Goal: Information Seeking & Learning: Understand process/instructions

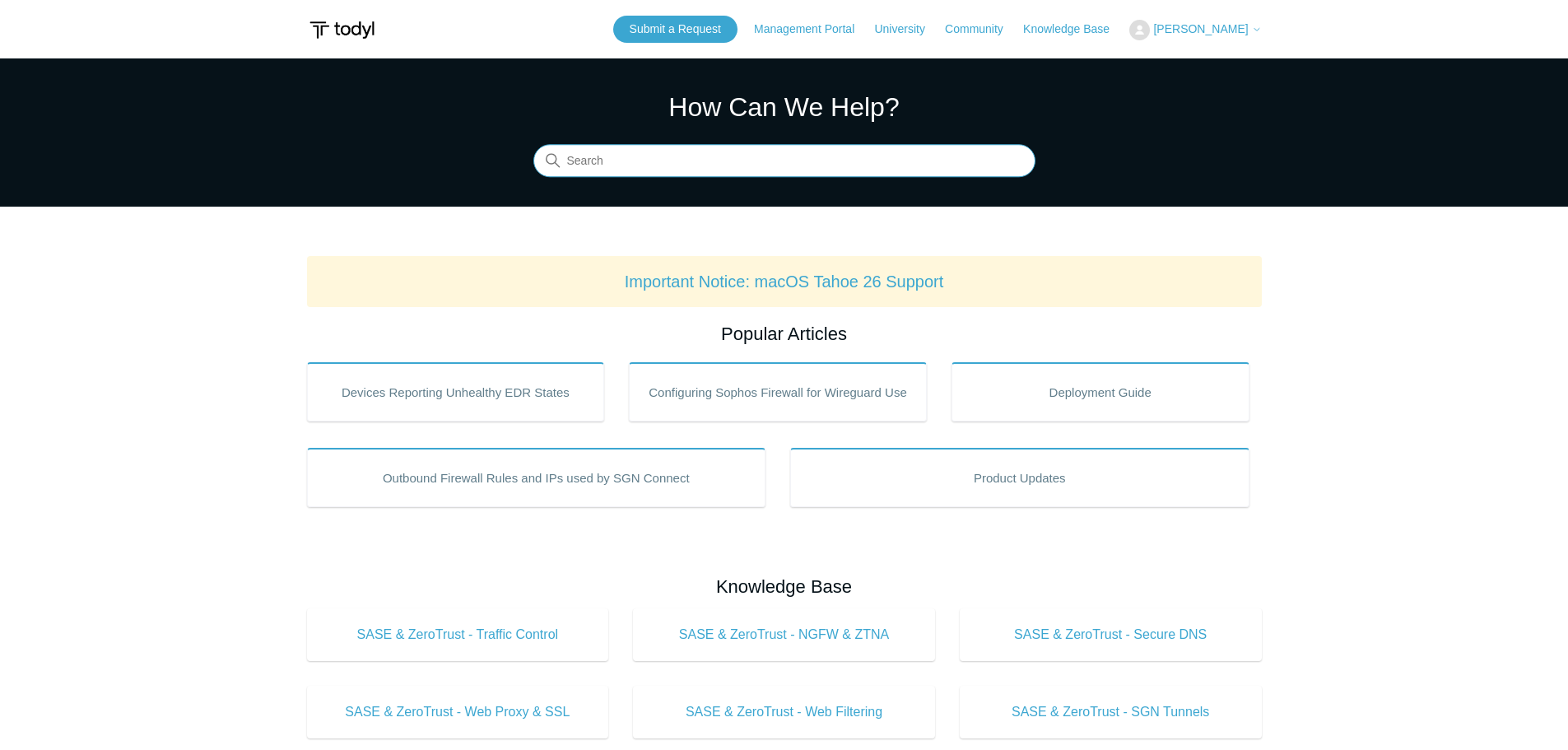
click at [630, 145] on input "Search" at bounding box center [784, 161] width 502 height 33
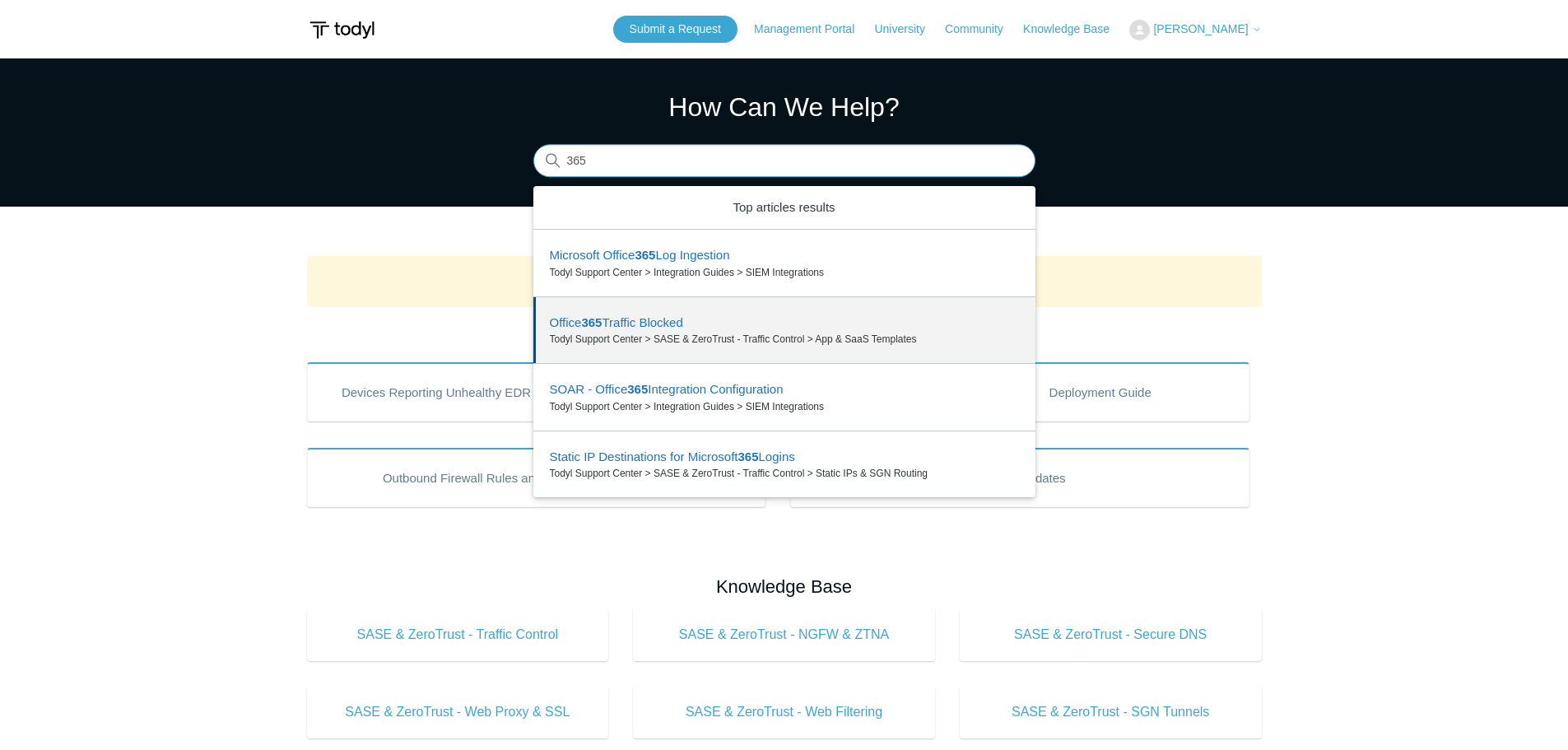
type input "365"
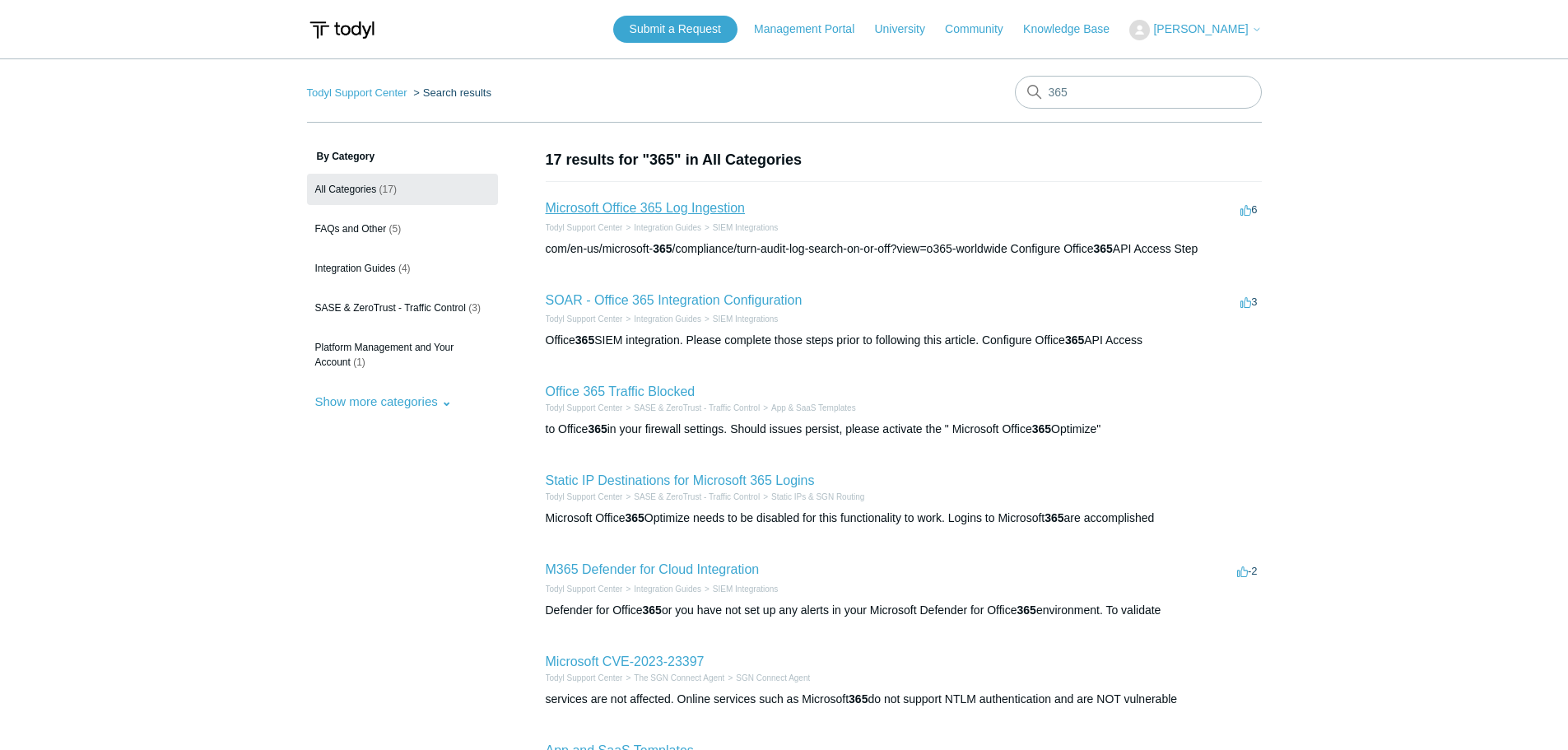
click at [691, 203] on link "Microsoft Office 365 Log Ingestion" at bounding box center [645, 207] width 200 height 14
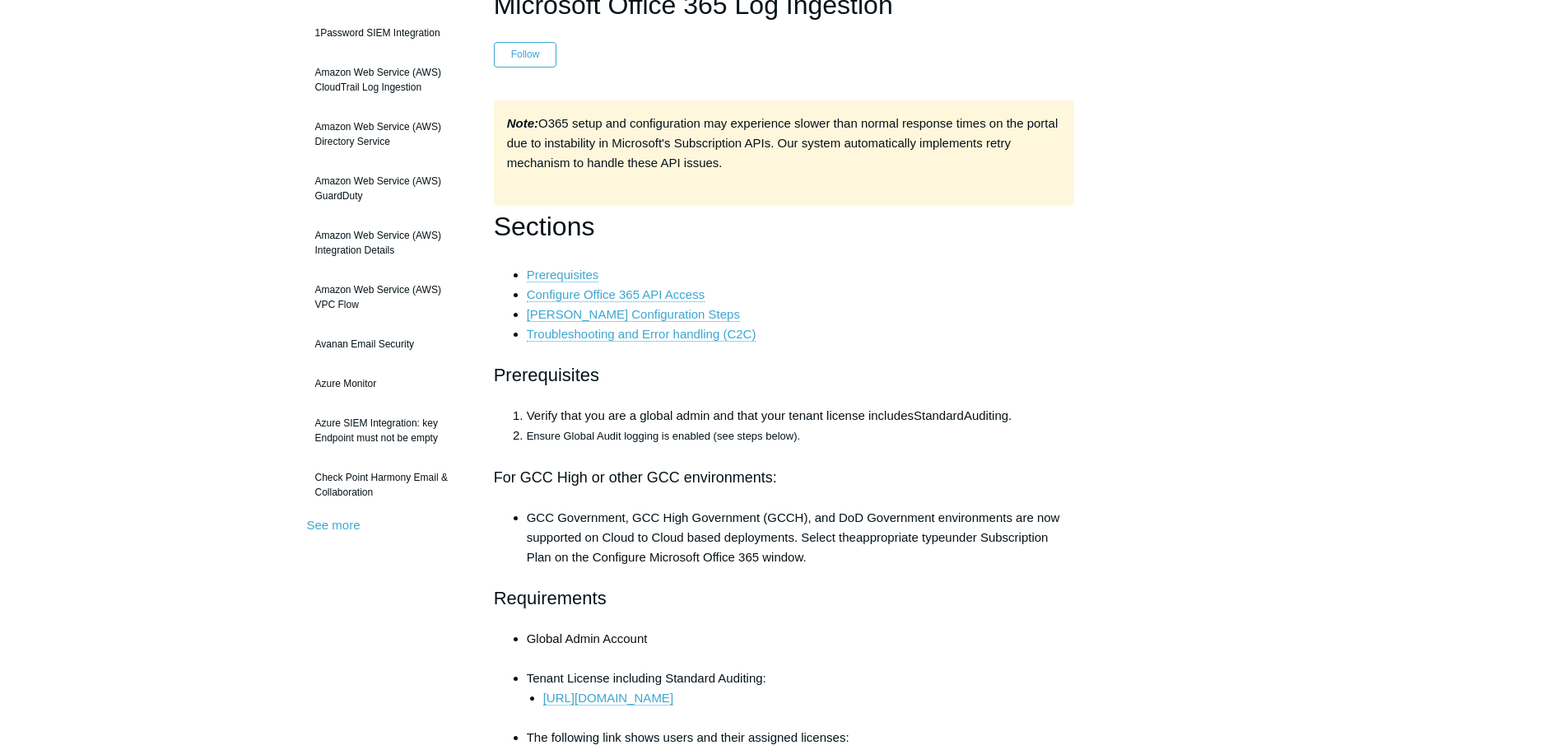
scroll to position [165, 0]
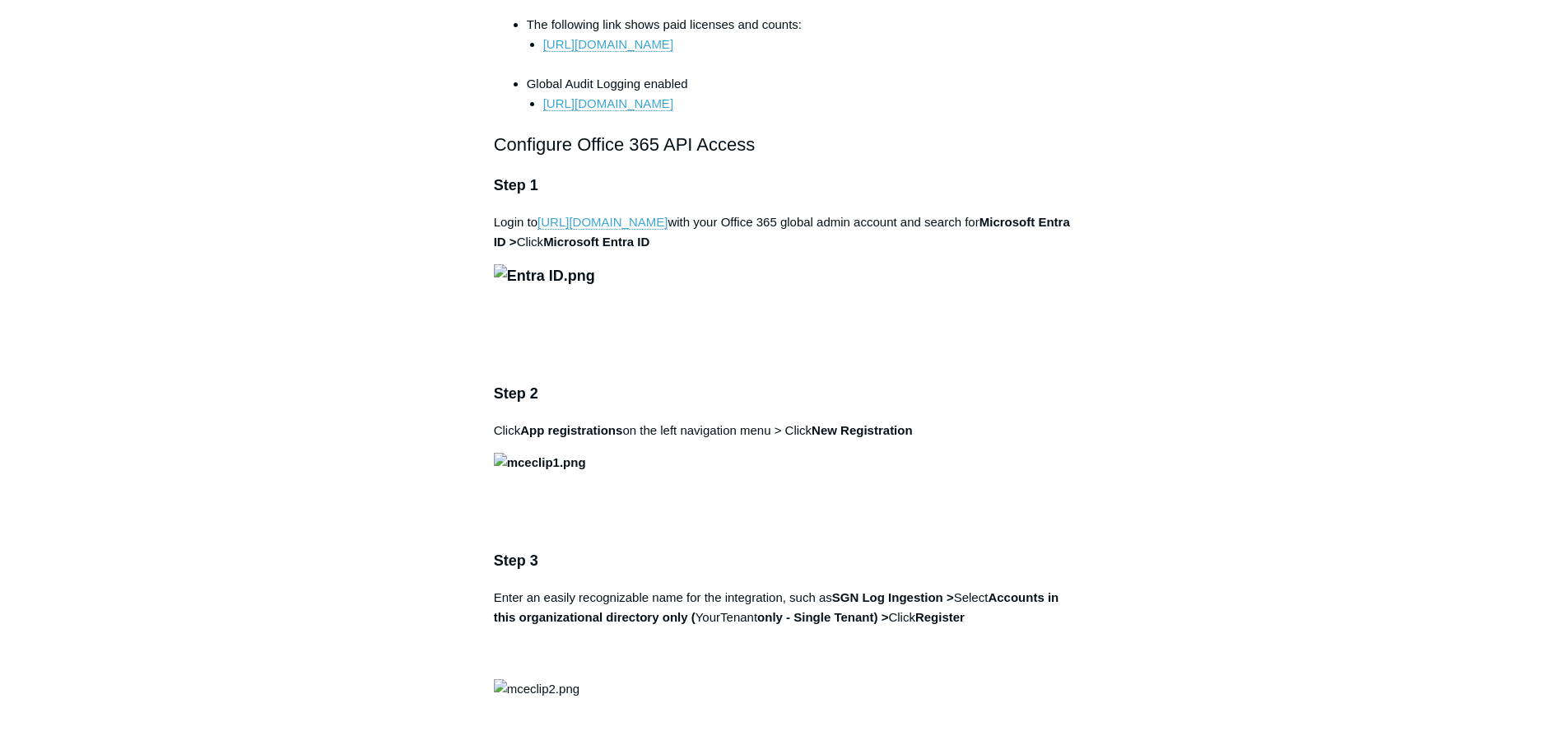
scroll to position [989, 0]
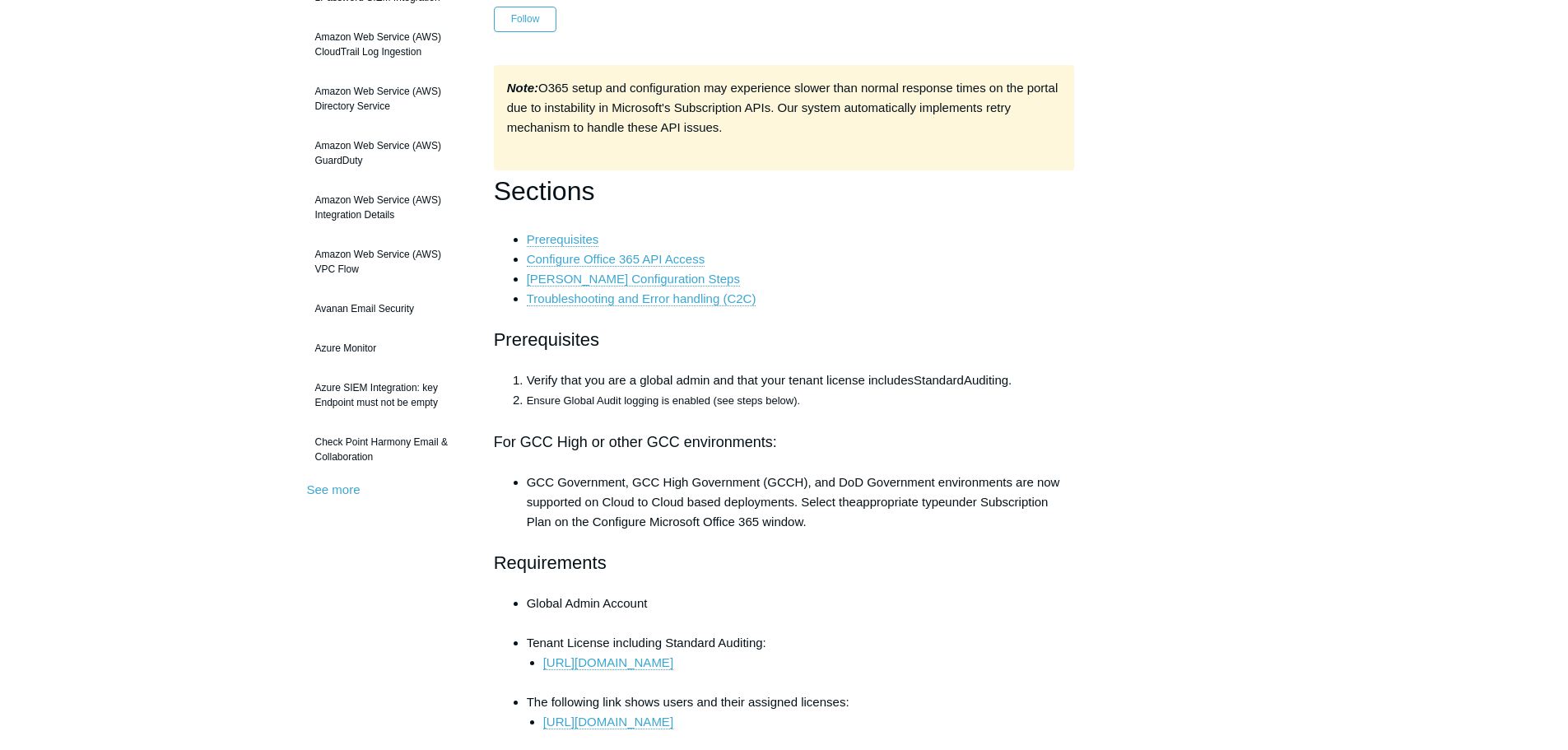
scroll to position [0, 0]
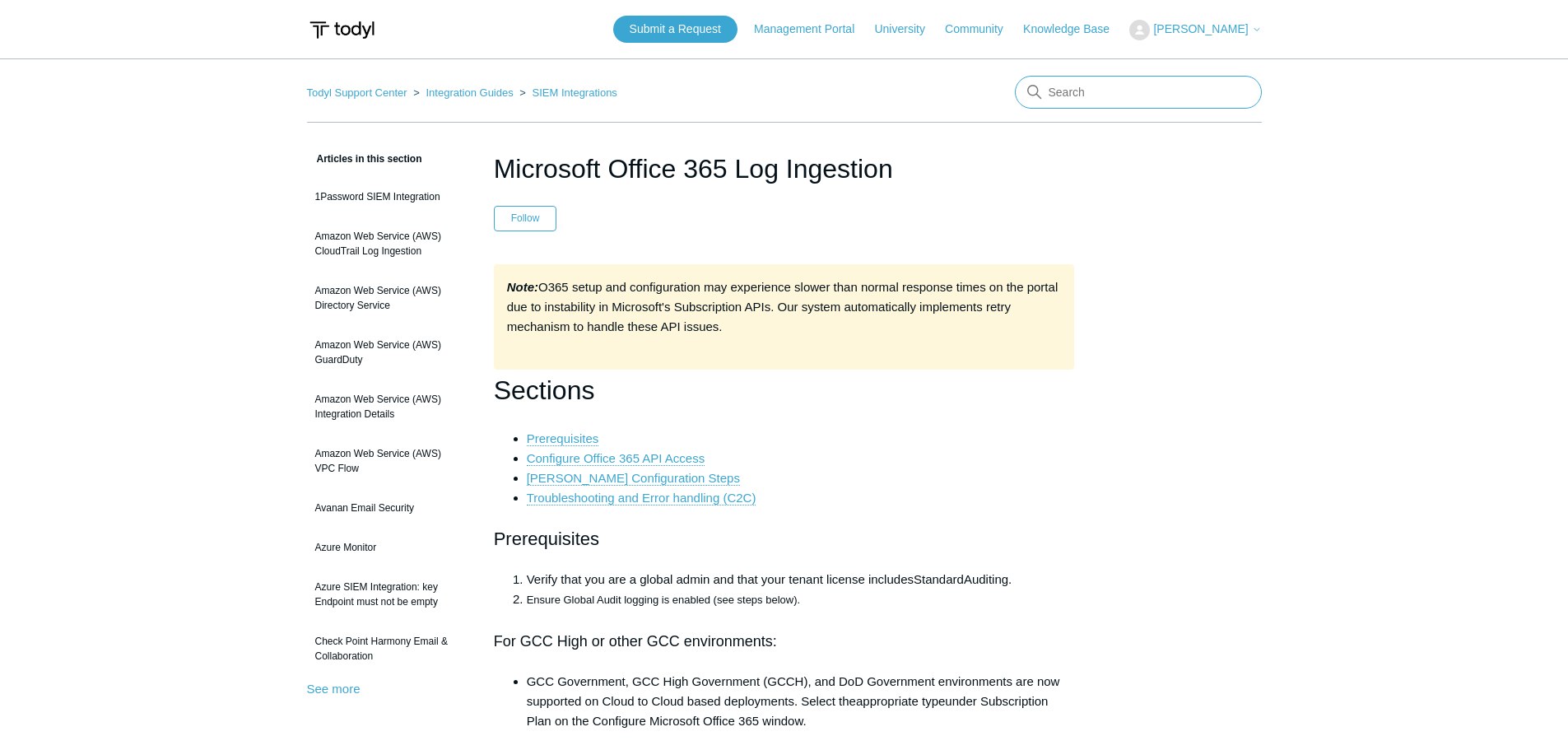
drag, startPoint x: 1176, startPoint y: 96, endPoint x: 1200, endPoint y: 100, distance: 24.3
click at [1176, 96] on input "Search" at bounding box center [1138, 92] width 247 height 33
type input "entra"
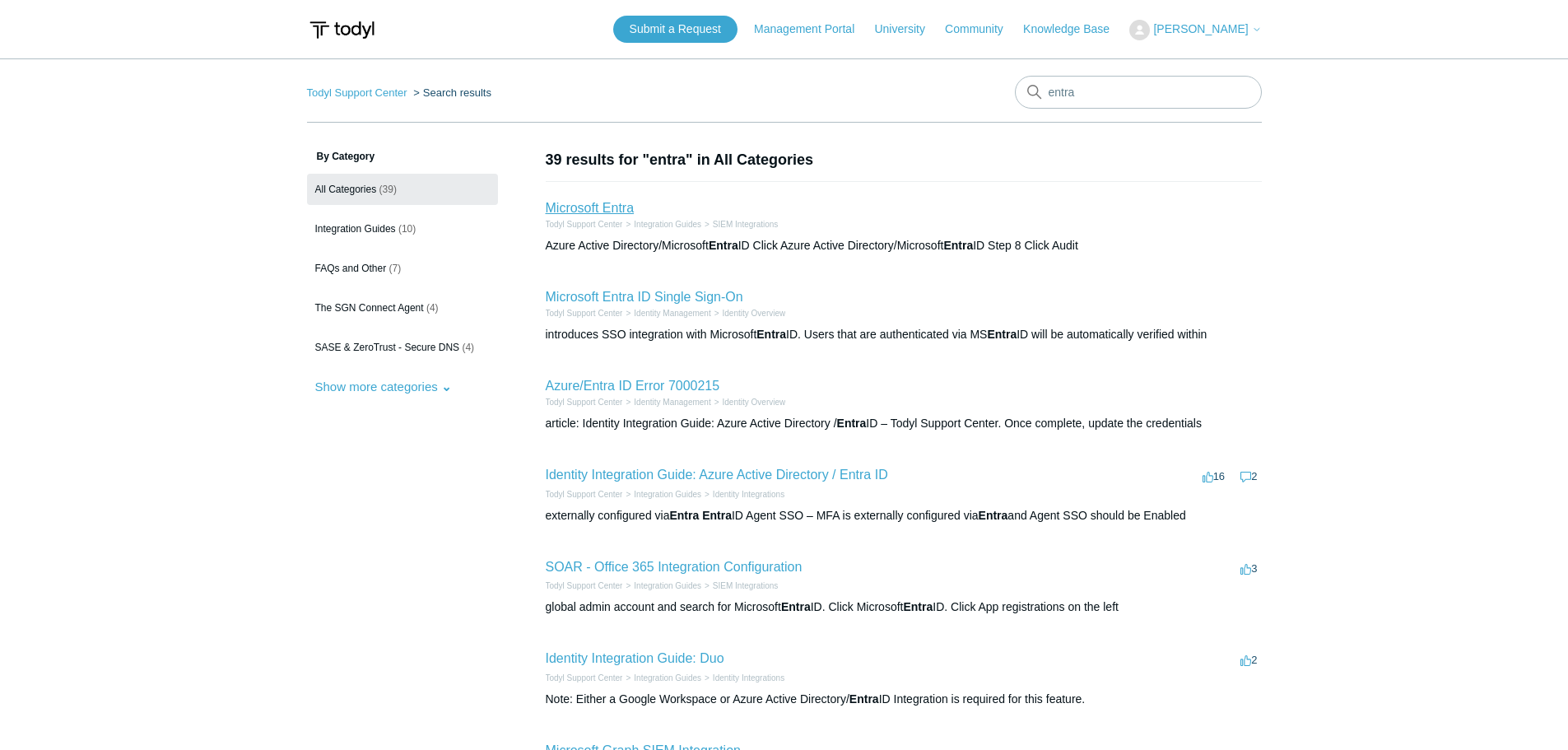
click at [591, 201] on link "Microsoft Entra" at bounding box center [590, 207] width 89 height 14
click at [644, 476] on link "Identity Integration Guide: Azure Active Directory / Entra ID" at bounding box center [717, 475] width 342 height 14
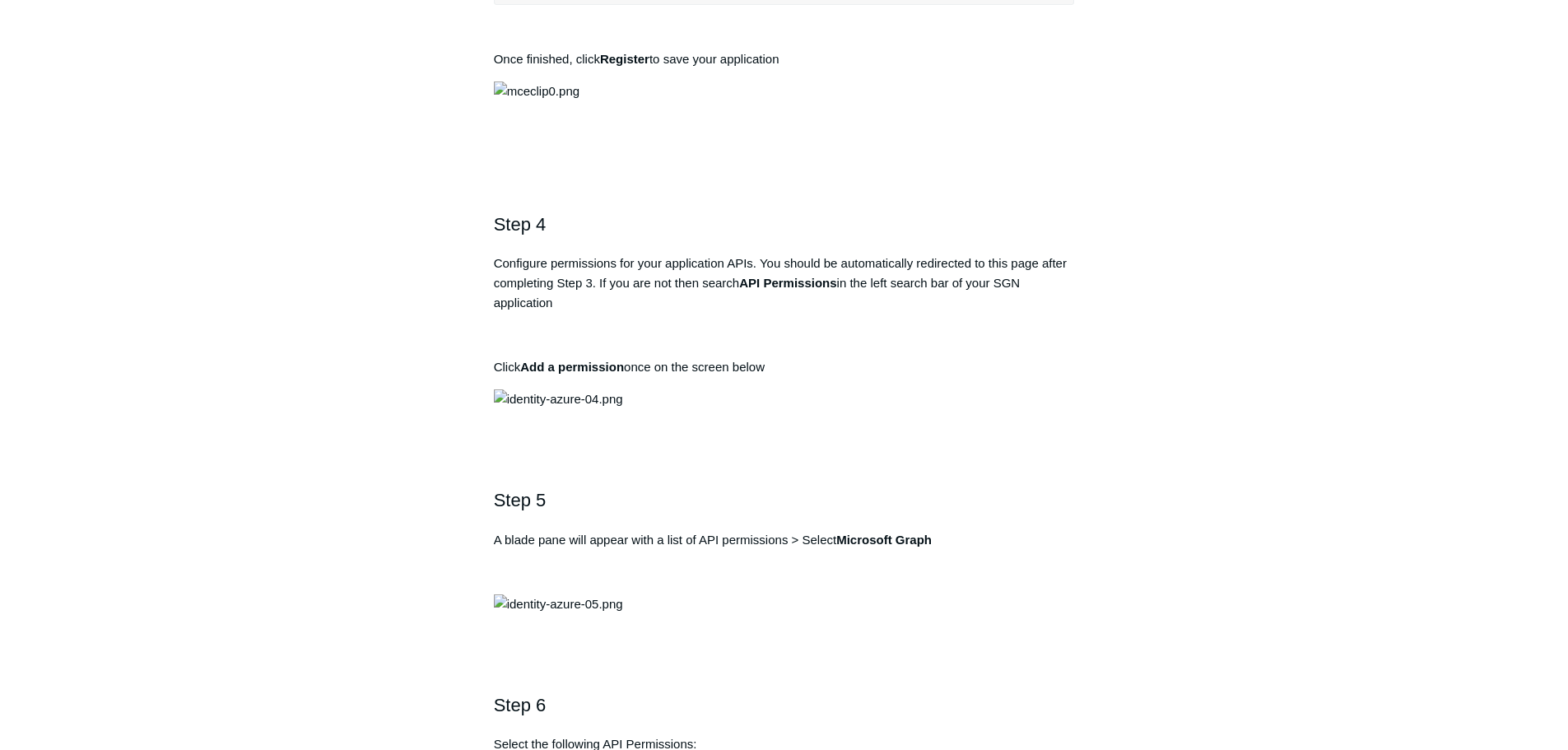
scroll to position [1482, 0]
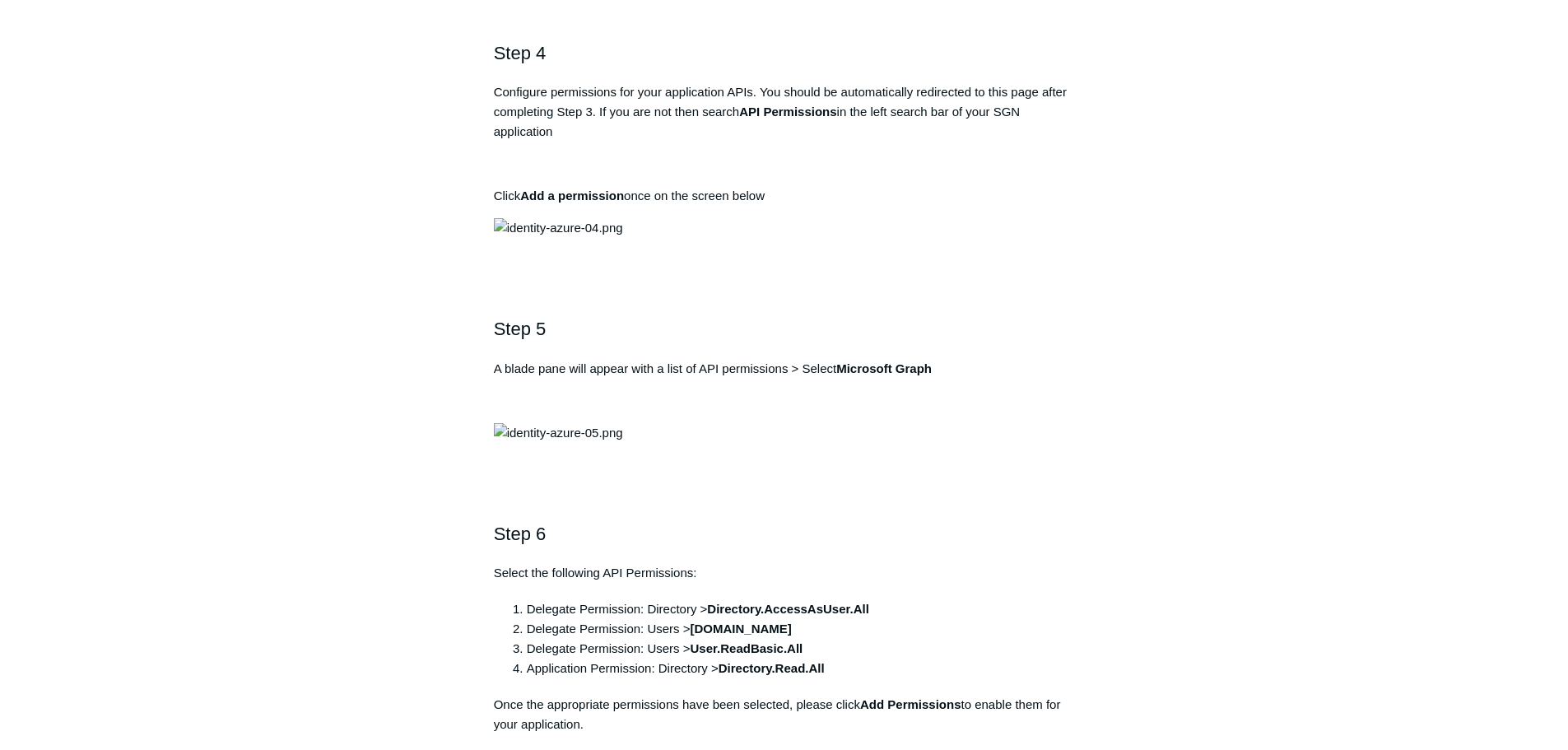
drag, startPoint x: 790, startPoint y: 375, endPoint x: 484, endPoint y: 365, distance: 306.2
copy pre "[URL][DOMAIN_NAME]"
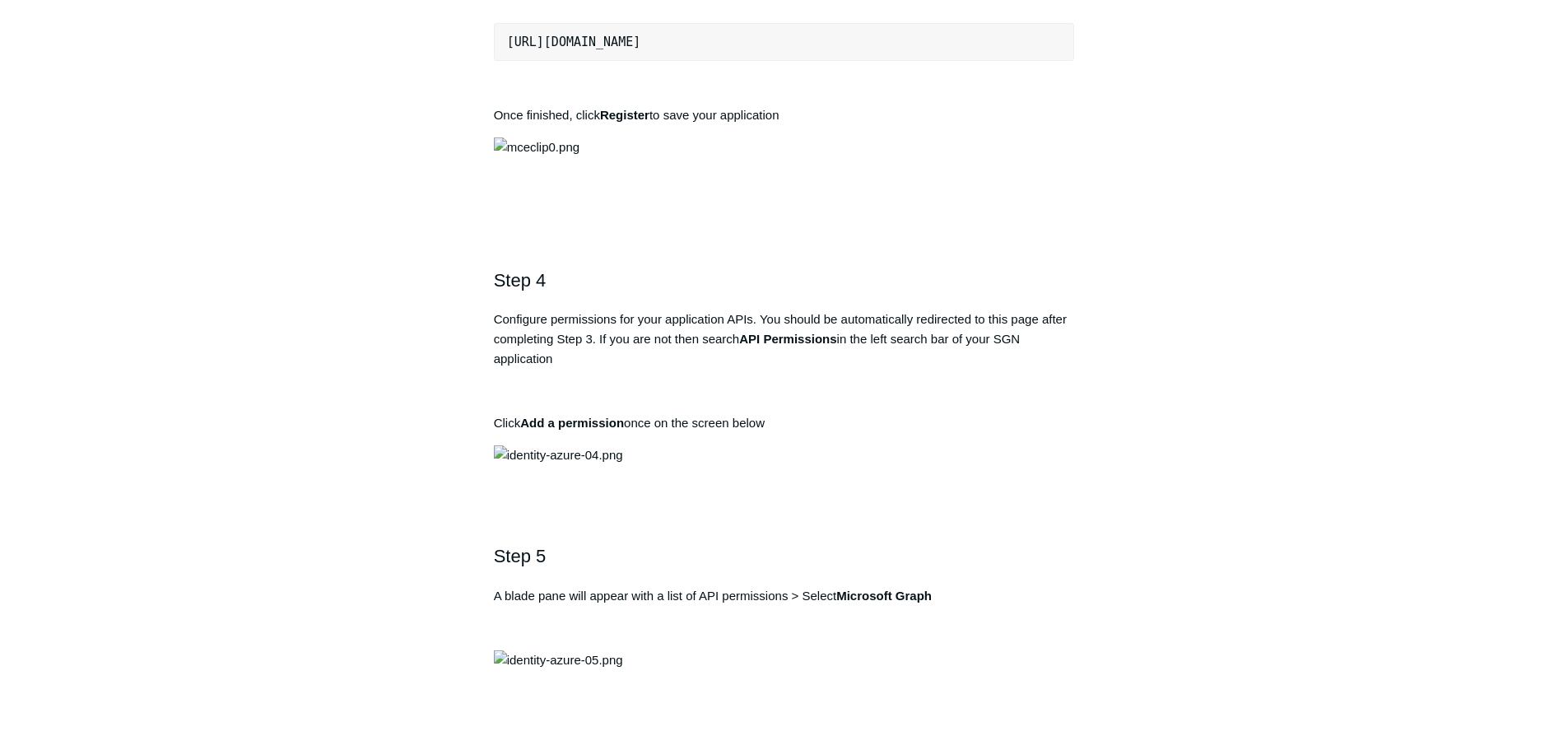
scroll to position [0, 0]
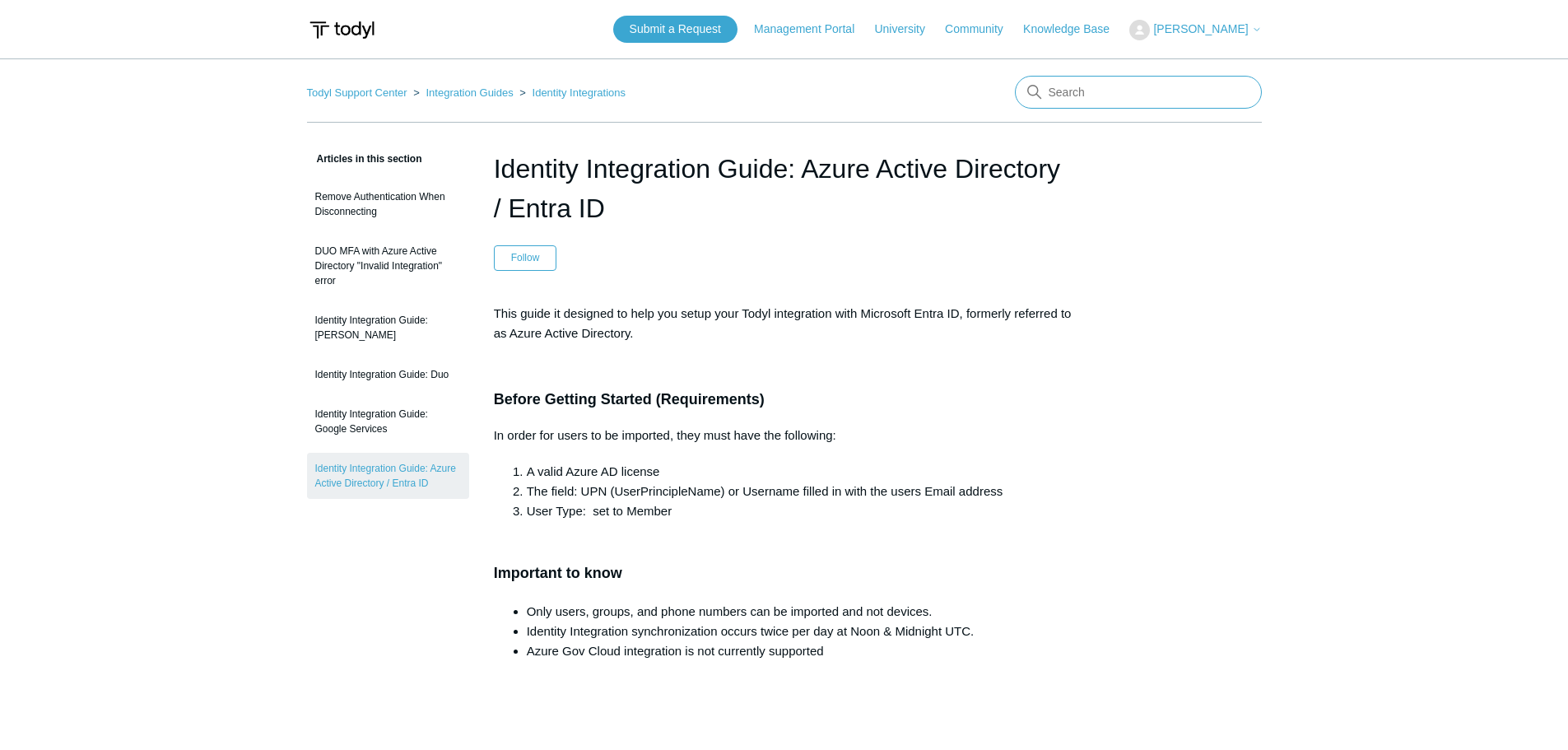
click at [1111, 104] on input "Search" at bounding box center [1138, 92] width 247 height 33
click at [1092, 102] on input "mac" at bounding box center [1138, 92] width 247 height 33
click at [1135, 97] on input "mac" at bounding box center [1138, 92] width 247 height 33
type input "mac"
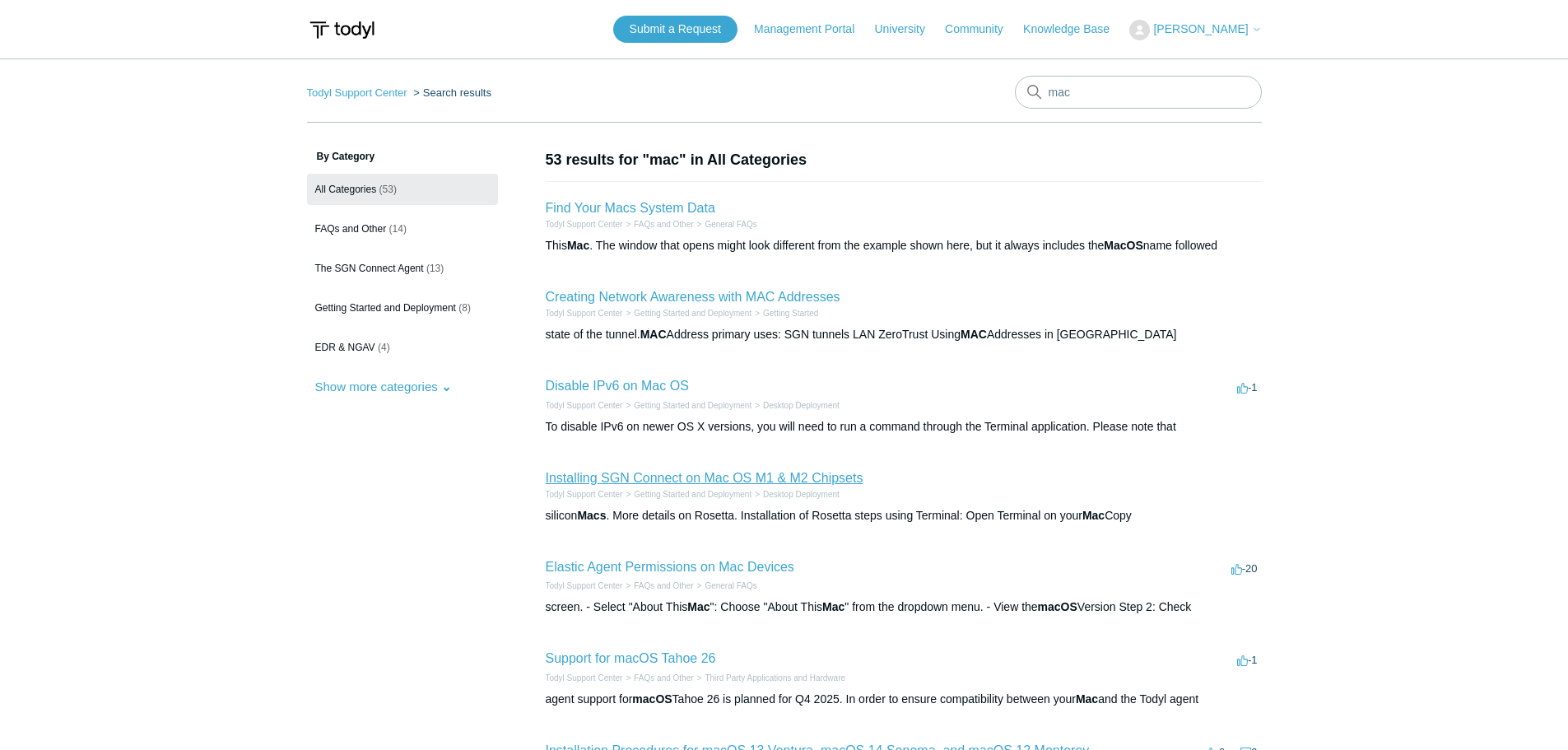
scroll to position [82, 0]
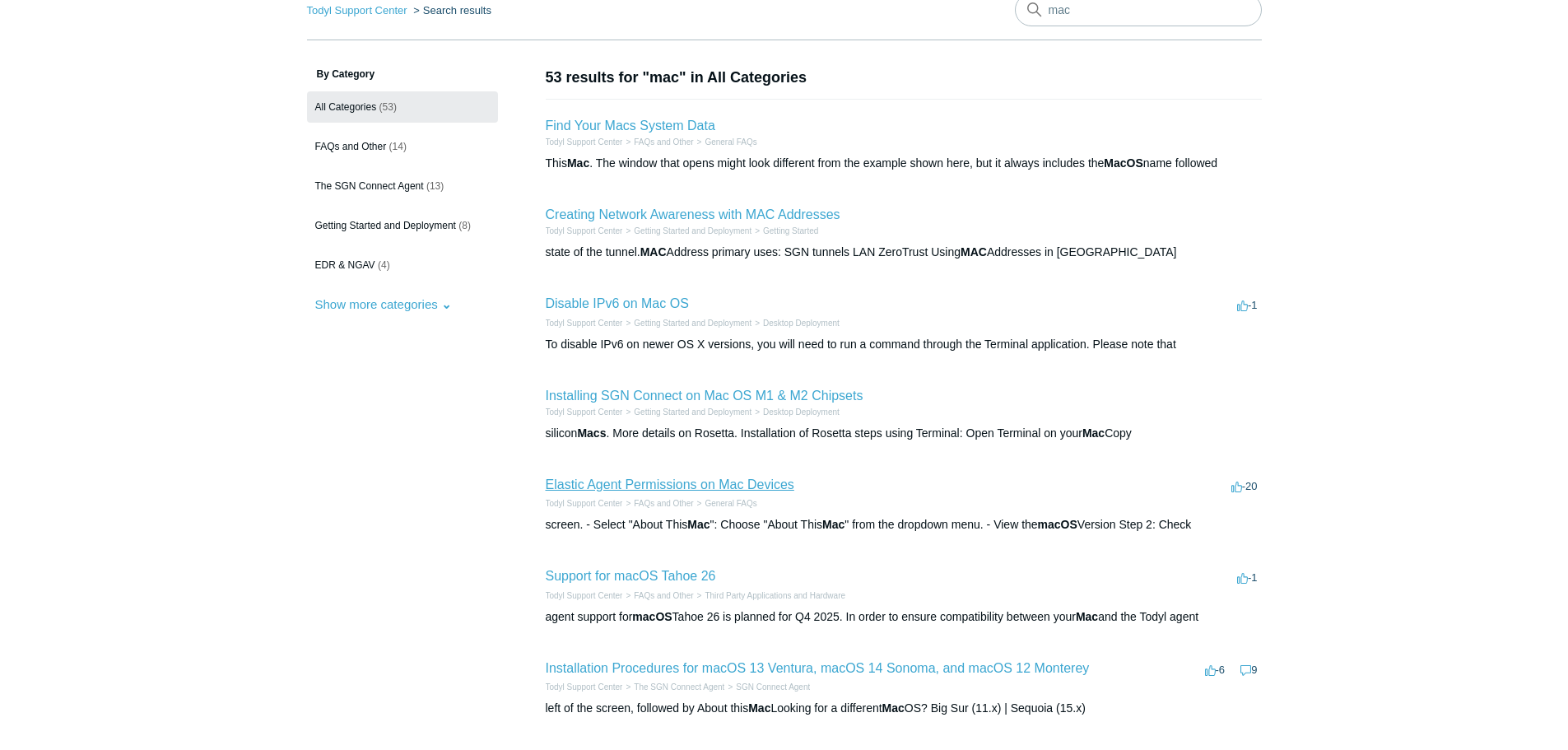
click at [666, 478] on link "Elastic Agent Permissions on Mac Devices" at bounding box center [670, 485] width 248 height 14
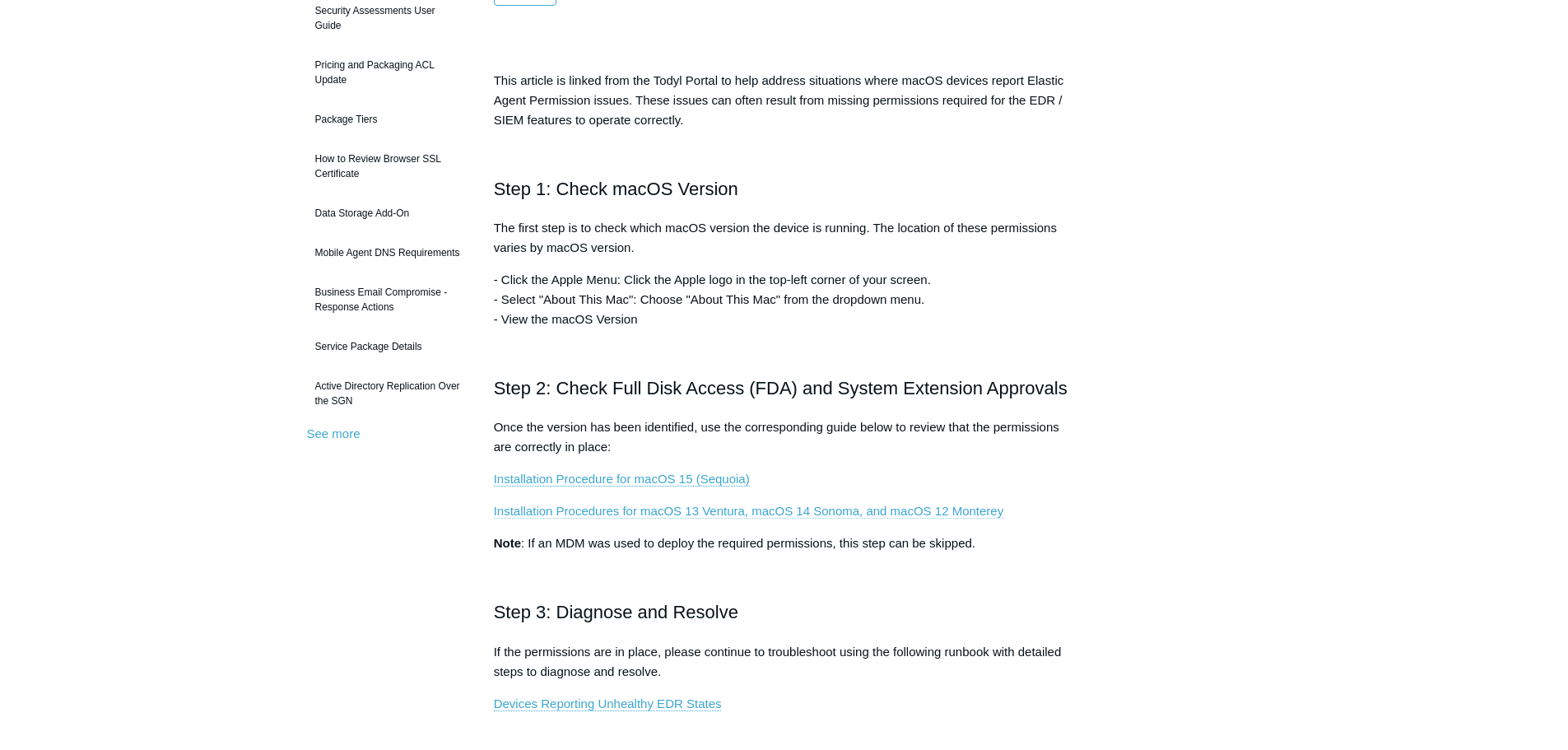
scroll to position [247, 0]
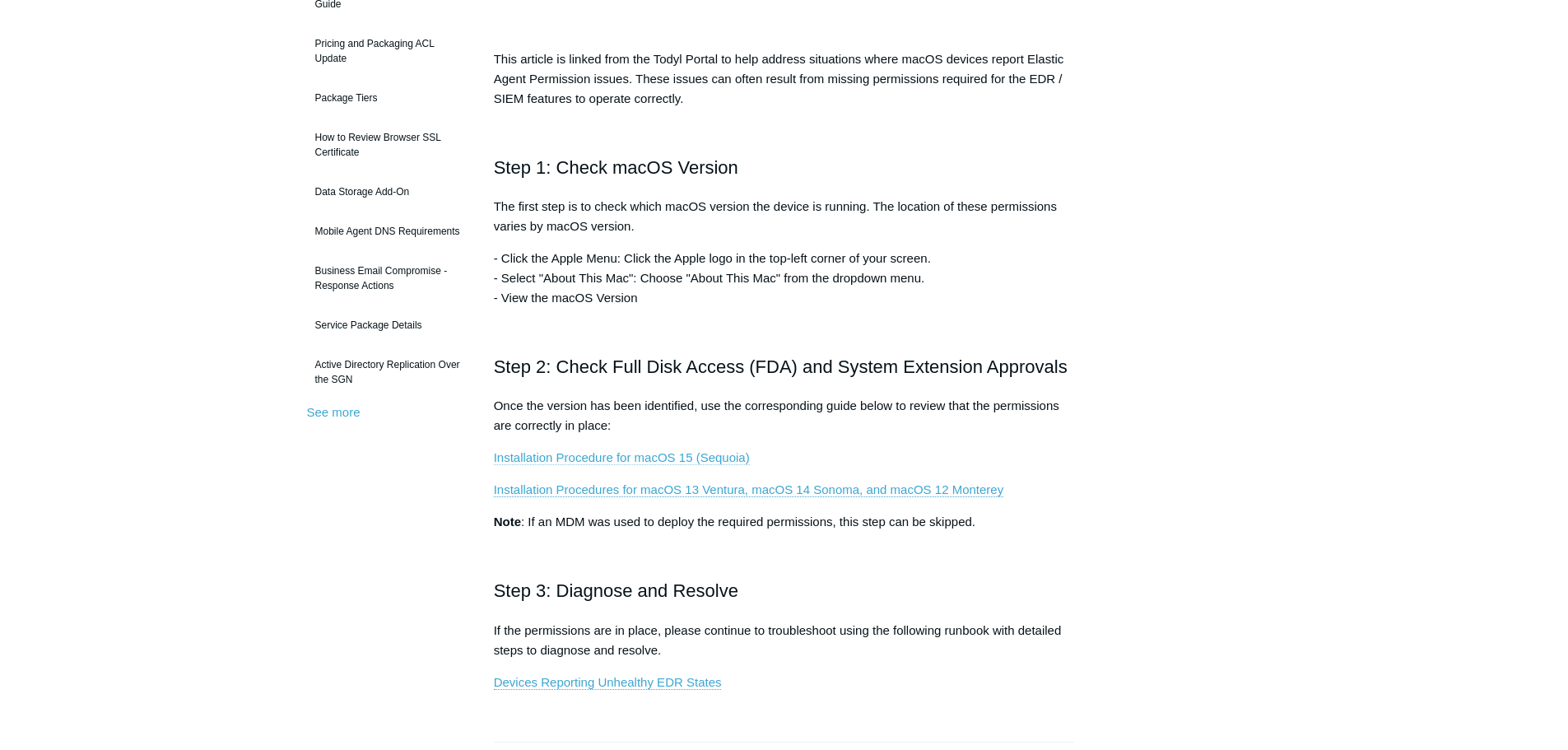
click at [688, 454] on link "Installation Procedure for macOS 15 (Sequoia)" at bounding box center [621, 458] width 256 height 15
